Goal: Find specific page/section: Find specific page/section

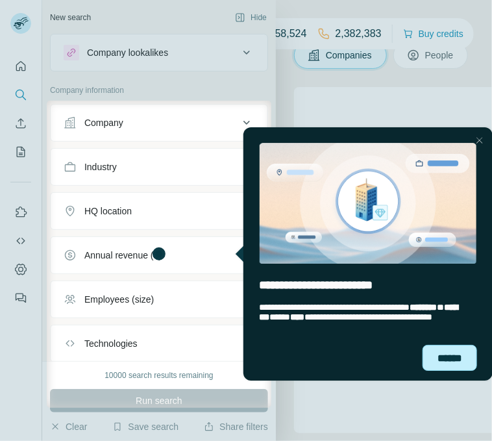
click at [449, 348] on div "******" at bounding box center [449, 358] width 55 height 27
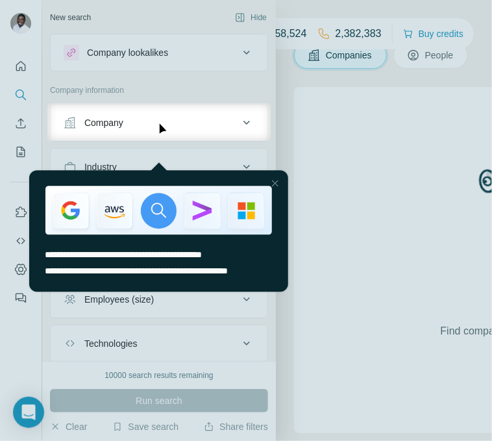
click at [163, 169] on div "entering tooltip" at bounding box center [158, 209] width 259 height 81
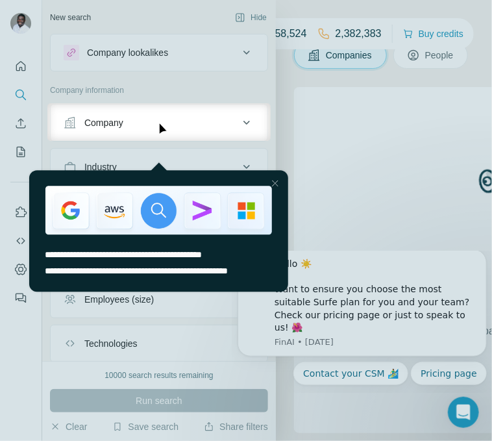
click at [163, 134] on button "Company" at bounding box center [159, 122] width 217 height 31
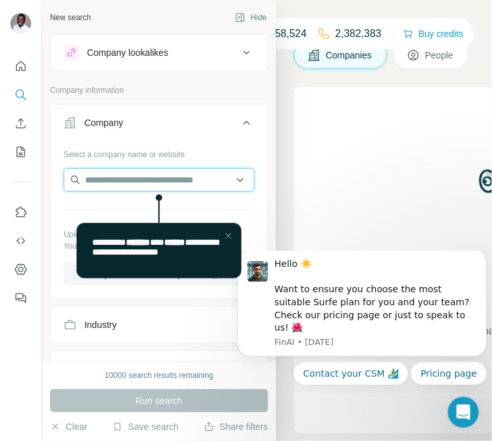
click at [160, 177] on input "text" at bounding box center [159, 179] width 191 height 23
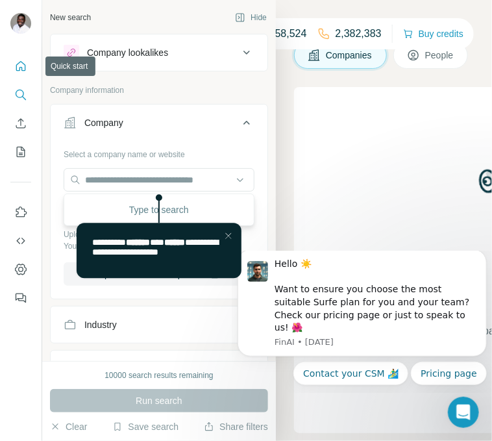
click at [14, 69] on icon "Quick start" at bounding box center [20, 66] width 13 height 13
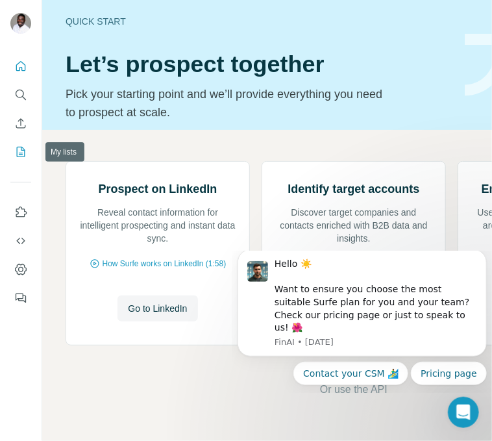
click at [17, 155] on icon "My lists" at bounding box center [21, 152] width 8 height 10
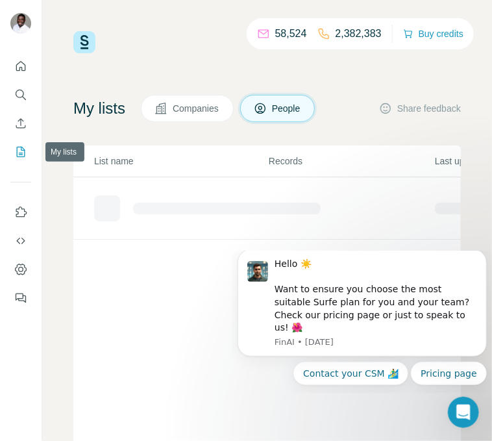
click at [17, 155] on icon "My lists" at bounding box center [21, 152] width 8 height 10
